Goal: Contribute content: Contribute content

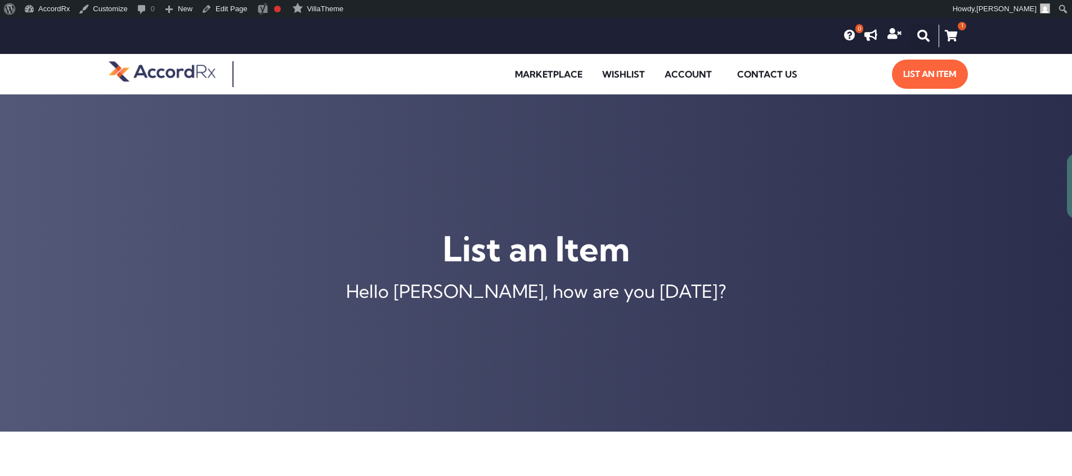
type input "[MEDICAL_DATA] ER 105 MG TABLET"
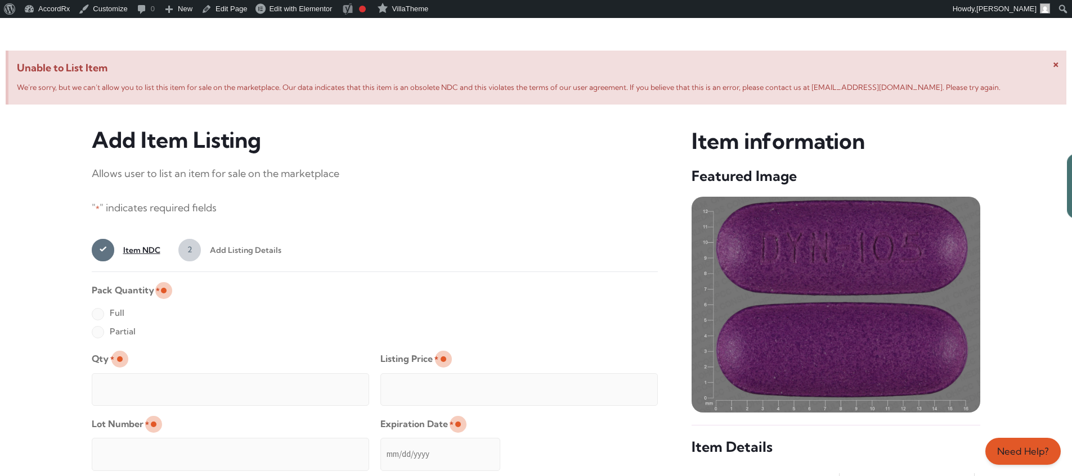
scroll to position [432, 0]
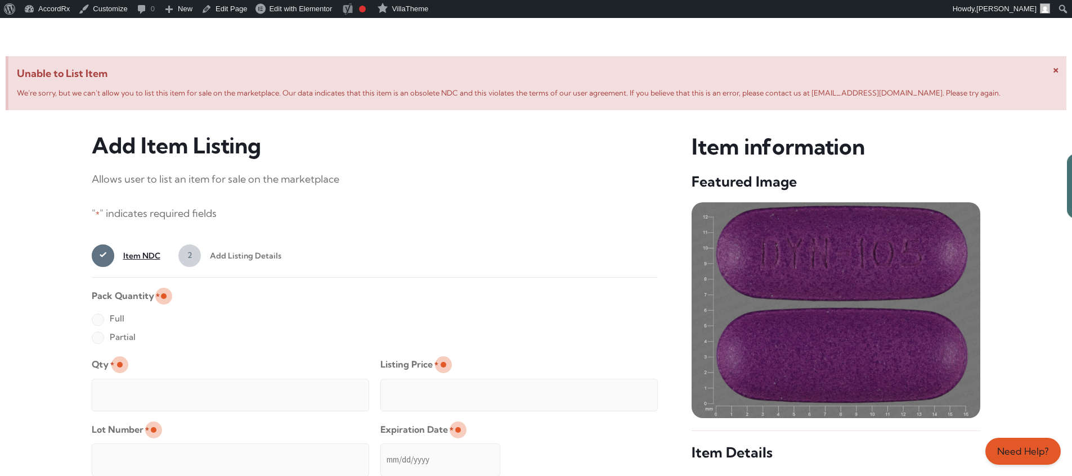
click at [97, 321] on label "Full" at bounding box center [108, 319] width 33 height 18
click at [0, 0] on input "Full" at bounding box center [0, 0] width 0 height 0
click at [134, 383] on input "Qty *" at bounding box center [230, 395] width 277 height 33
type input "2"
click at [626, 392] on input "Listing Price *" at bounding box center [518, 395] width 277 height 33
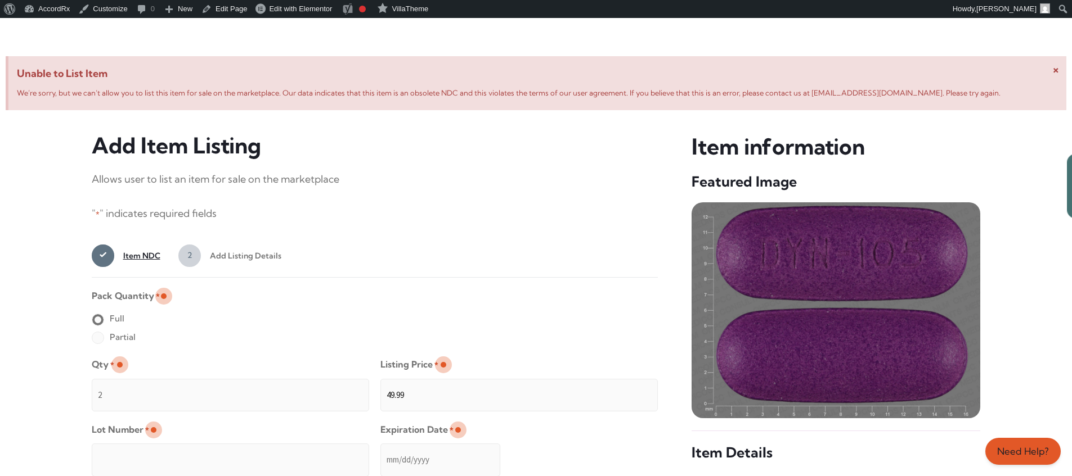
type input "49.99"
click at [303, 452] on input "Lot Number *" at bounding box center [230, 460] width 277 height 33
type input "TEST23456"
click at [381, 449] on input "Expiration Date *" at bounding box center [440, 460] width 120 height 33
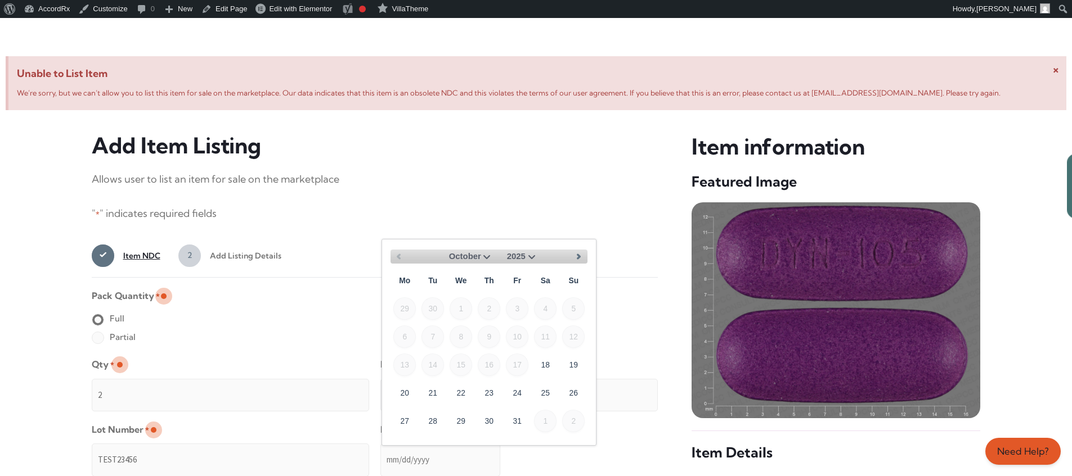
click at [485, 255] on select "October November December" at bounding box center [466, 257] width 53 height 14
click at [578, 416] on link "30" at bounding box center [573, 421] width 23 height 23
type input "[DATE]"
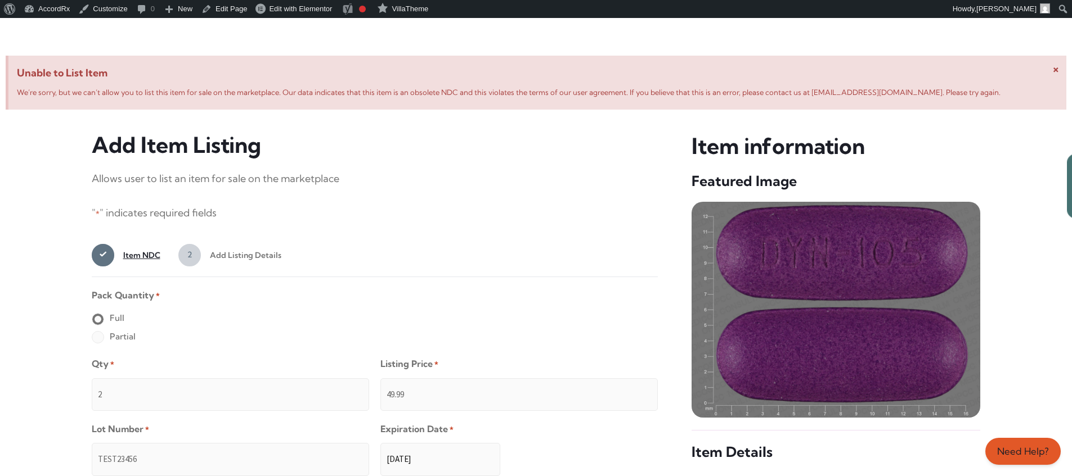
scroll to position [898, 0]
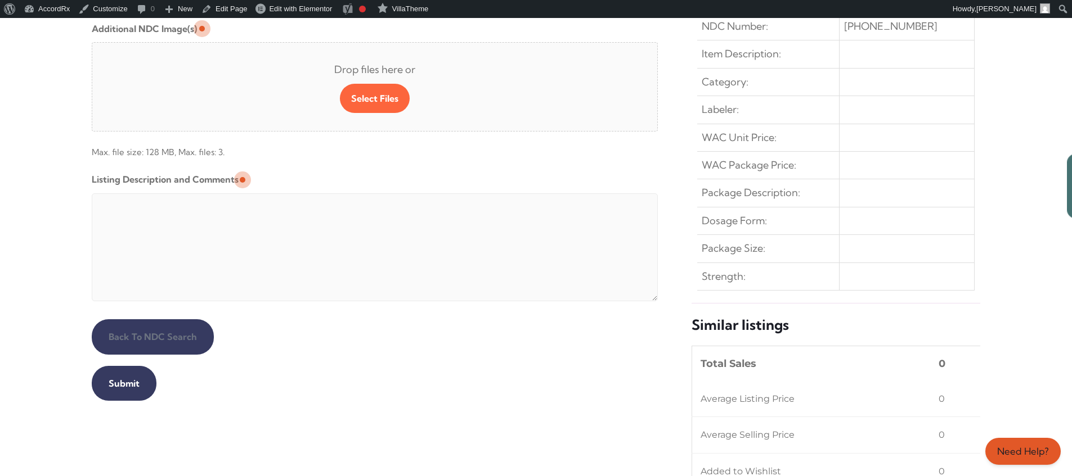
click at [364, 196] on textarea "Listing Description and Comments" at bounding box center [375, 248] width 566 height 108
type textarea "Automated Testing - list comment from [MEDICAL_DATA][DOMAIN_NAME]"
click at [122, 384] on input "Submit" at bounding box center [124, 383] width 65 height 35
